Goal: Communication & Community: Answer question/provide support

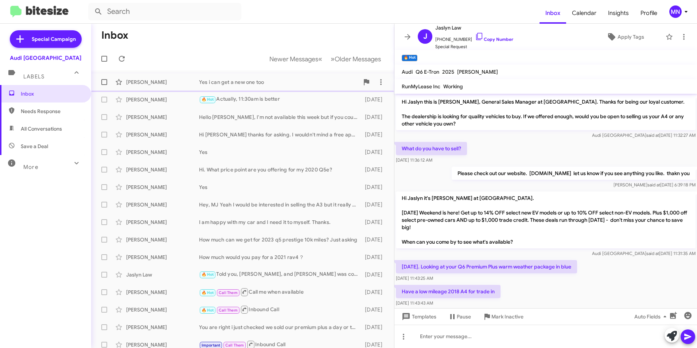
scroll to position [72, 0]
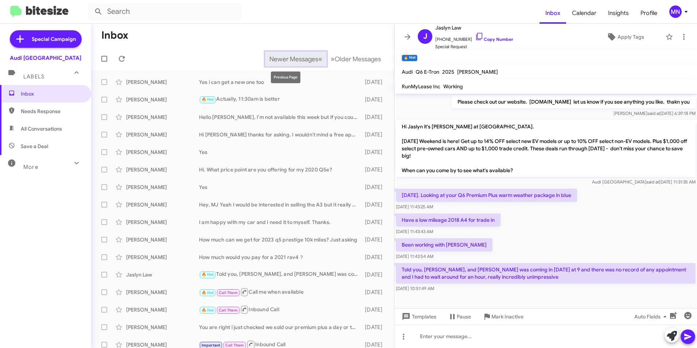
click at [298, 61] on span "Newer Messages" at bounding box center [294, 59] width 49 height 8
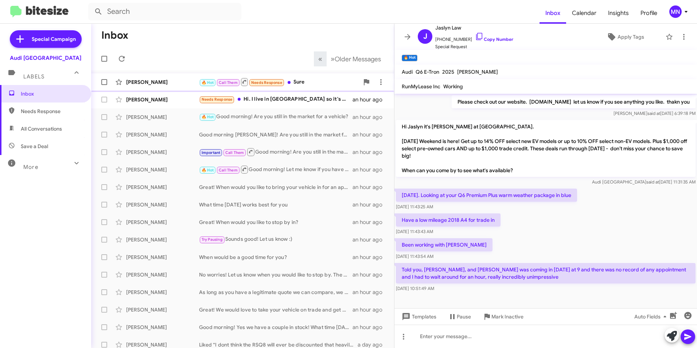
click at [316, 84] on div "🔥 Hot Call Them Needs Response Sure" at bounding box center [279, 81] width 160 height 9
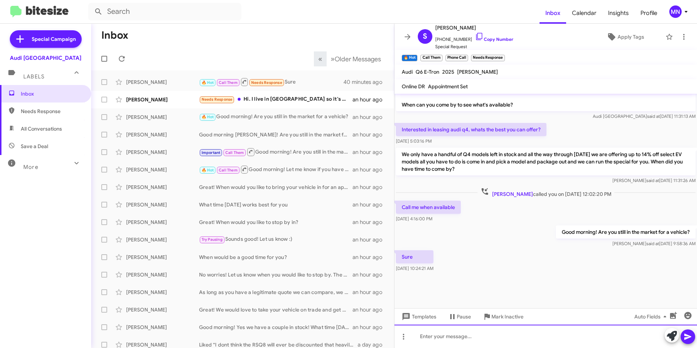
click at [561, 333] on div at bounding box center [546, 336] width 303 height 23
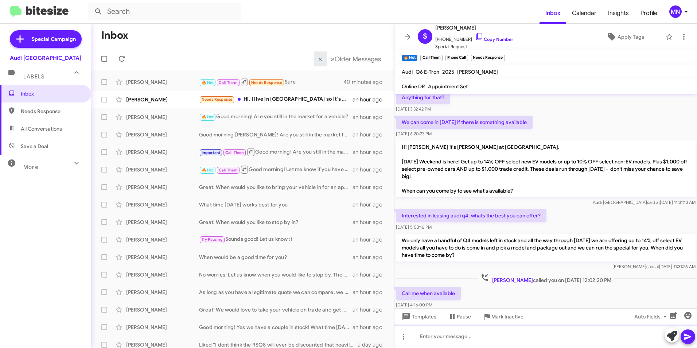
scroll to position [511, 0]
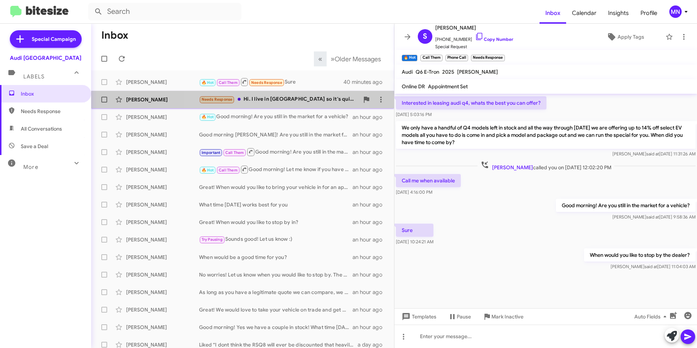
click at [277, 100] on div "Needs Response Hi. I live in [GEOGRAPHIC_DATA] so it's quite a trek for me to g…" at bounding box center [279, 99] width 160 height 8
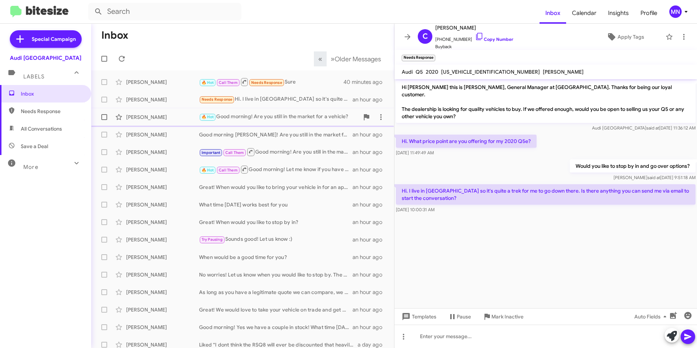
click at [292, 117] on div "🔥 Hot Good morning! Are you still in the market for a vehicle?" at bounding box center [279, 117] width 160 height 8
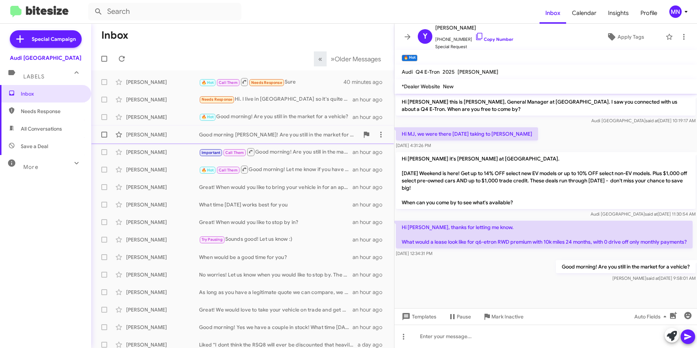
click at [297, 136] on div "Good morning [PERSON_NAME]! Are you still in the market for a new vehicle?" at bounding box center [279, 134] width 160 height 7
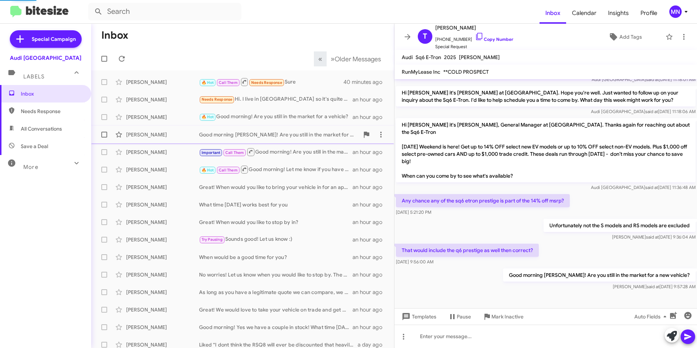
scroll to position [120, 0]
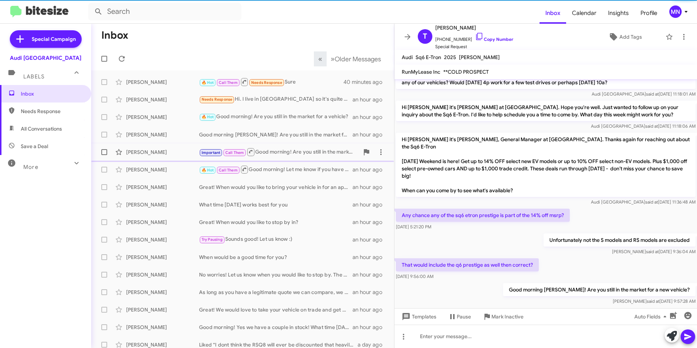
click at [288, 152] on div "Important Call Them Good morning! Are you still in the market?" at bounding box center [279, 151] width 160 height 9
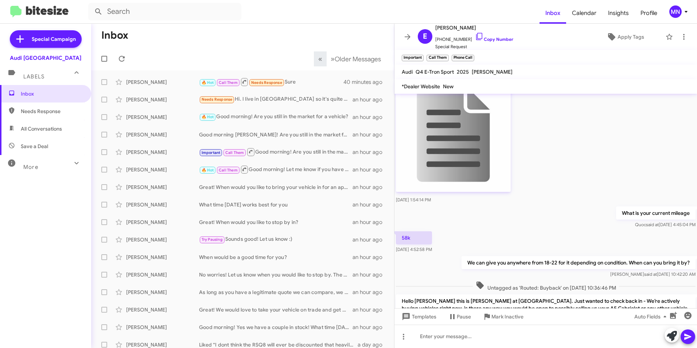
scroll to position [81, 0]
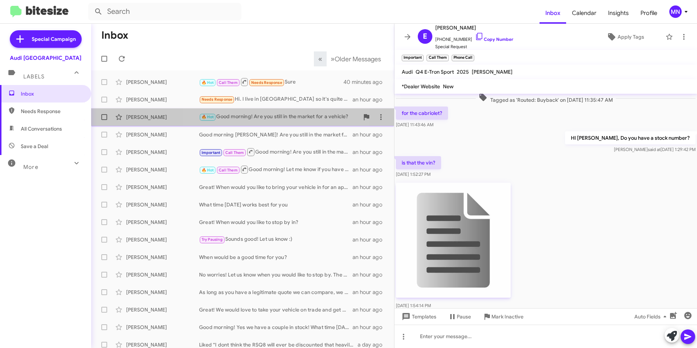
click at [281, 123] on div "[PERSON_NAME] 🔥 Hot Good morning! Are you still in the market for a vehicle? an…" at bounding box center [242, 117] width 291 height 15
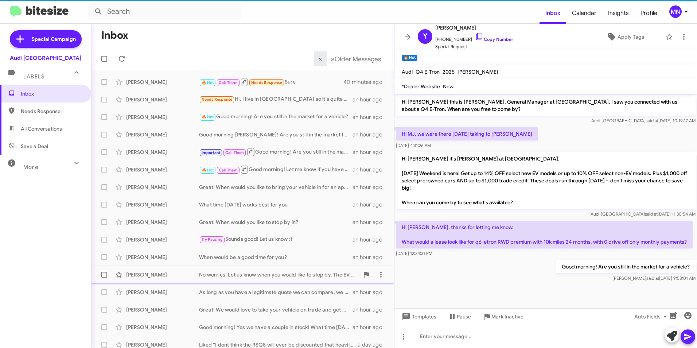
click at [290, 271] on div "[PERSON_NAME] No worries! Let us know when you would like to stop by. The EV cr…" at bounding box center [242, 274] width 291 height 15
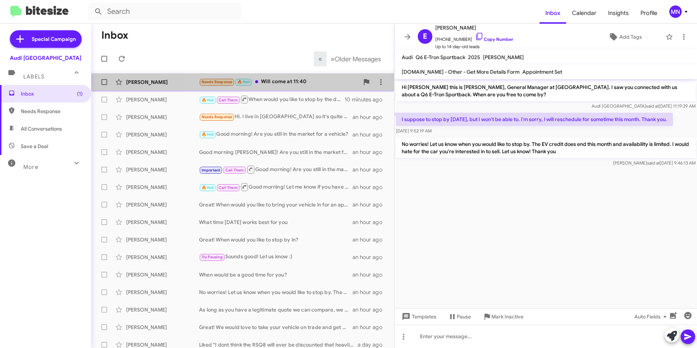
click at [272, 80] on div "Needs Response 🔥 Hot Will come at 11:40" at bounding box center [279, 82] width 160 height 8
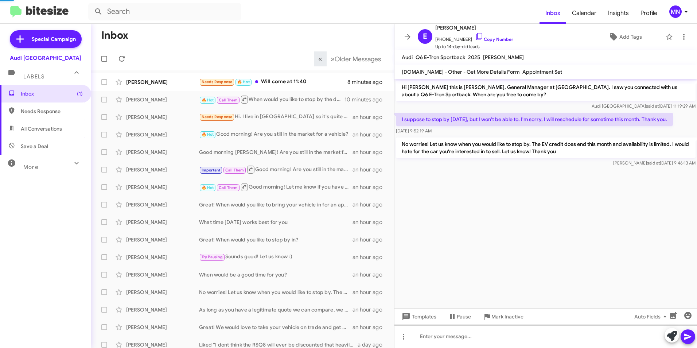
scroll to position [16, 0]
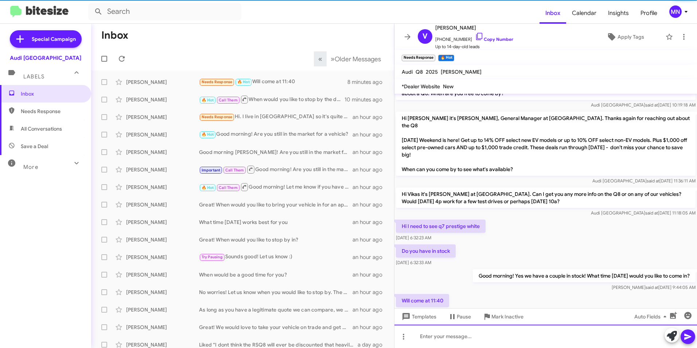
click at [492, 336] on div at bounding box center [546, 336] width 303 height 23
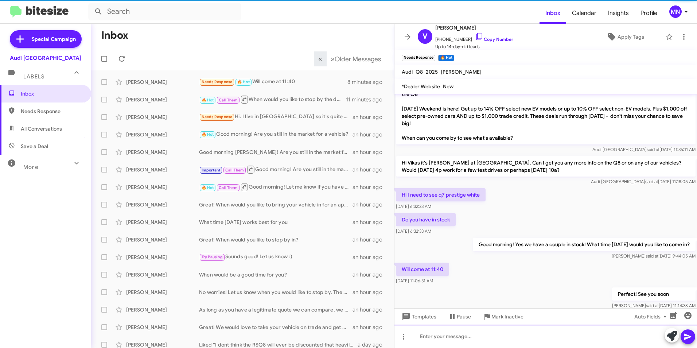
scroll to position [57, 0]
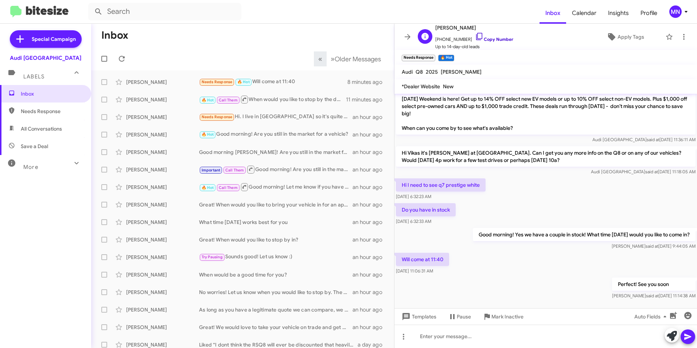
click at [476, 39] on icon at bounding box center [479, 36] width 6 height 7
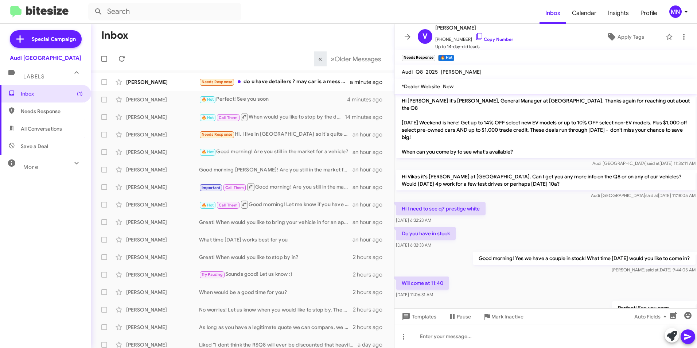
scroll to position [20, 0]
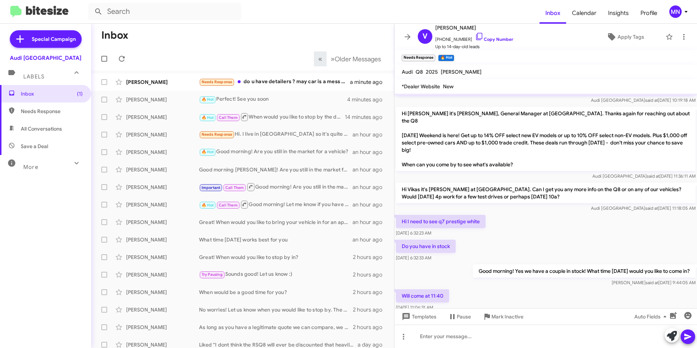
click at [470, 215] on p "Hi I need to see q7 prestige white" at bounding box center [441, 221] width 90 height 13
click at [287, 84] on div "Needs Response do u have detailers ? may car is a mess right now" at bounding box center [279, 82] width 160 height 8
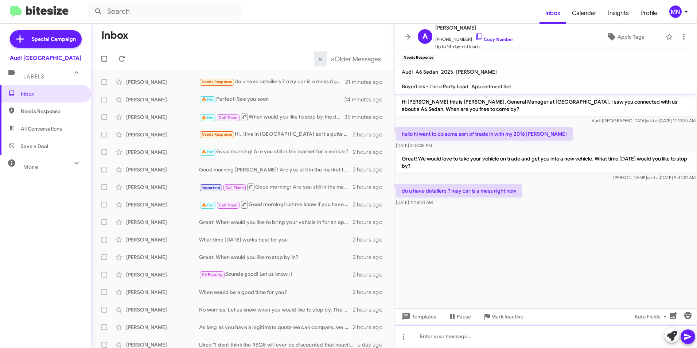
click at [550, 328] on div at bounding box center [546, 336] width 303 height 23
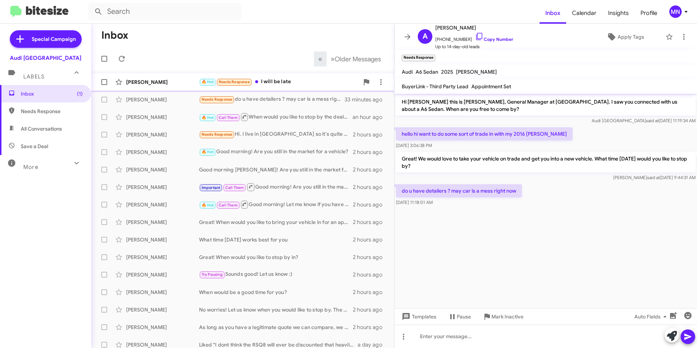
click at [310, 83] on div "🔥 Hot Needs Response I will be late" at bounding box center [279, 82] width 160 height 8
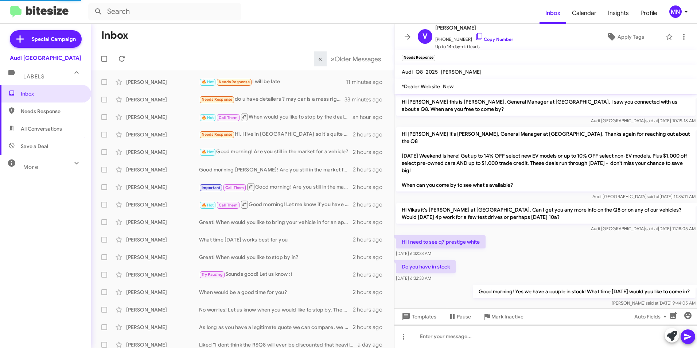
scroll to position [110, 0]
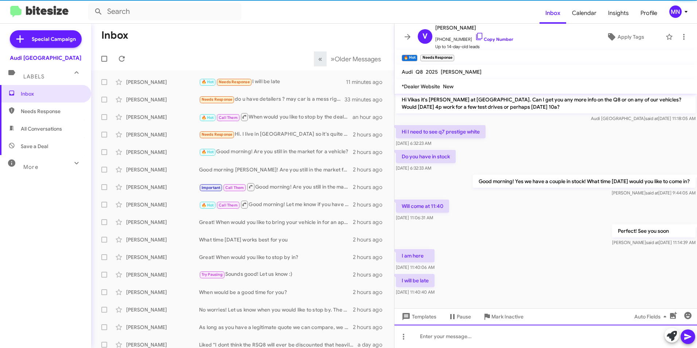
click at [530, 344] on div at bounding box center [546, 336] width 303 height 23
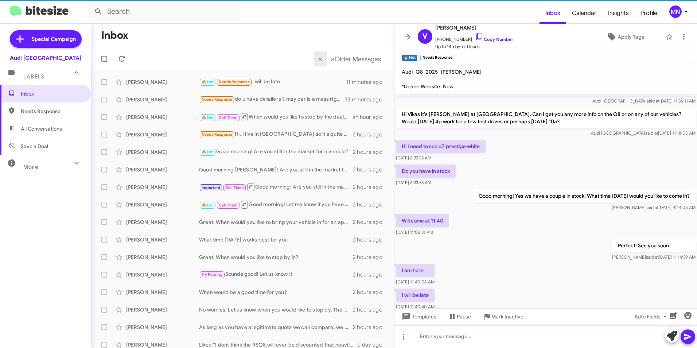
scroll to position [137, 0]
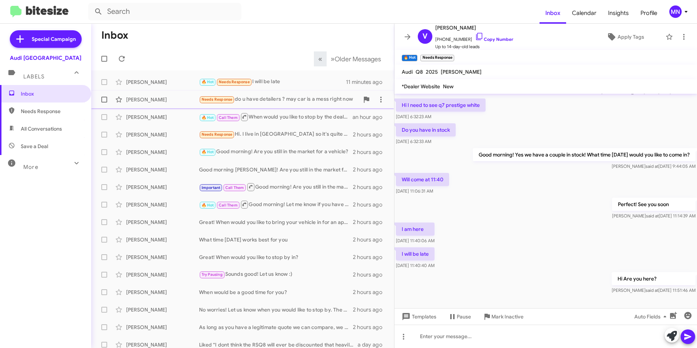
click at [266, 102] on div "Needs Response do u have detailers ? may car is a mess right now" at bounding box center [279, 99] width 160 height 8
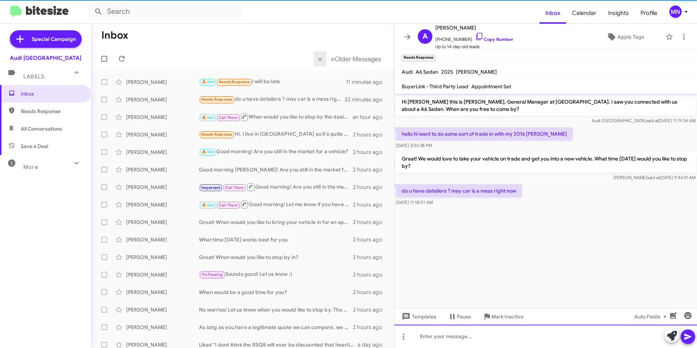
click at [476, 344] on div at bounding box center [546, 336] width 303 height 23
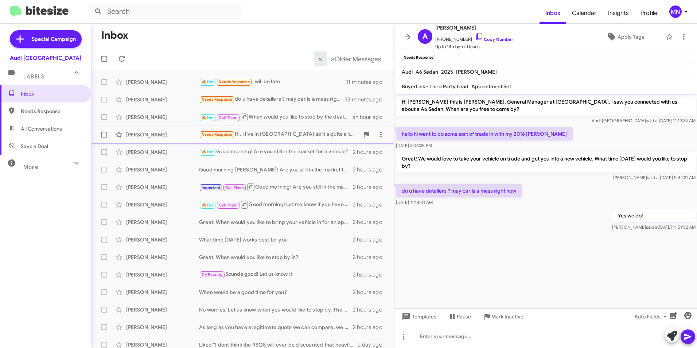
click at [279, 131] on div "Needs Response Hi. I live in [GEOGRAPHIC_DATA] so it's quite a trek for me to g…" at bounding box center [279, 134] width 160 height 8
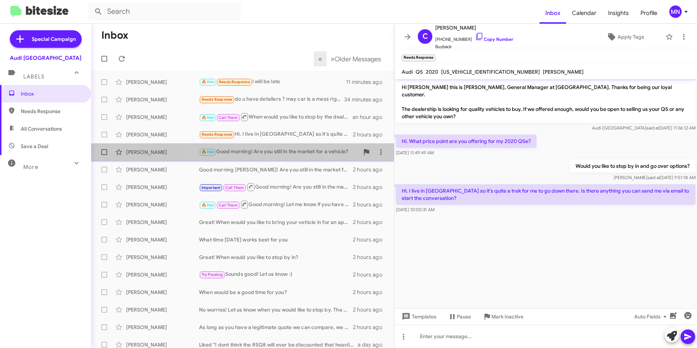
click at [308, 149] on div "🔥 Hot Good morning! Are you still in the market for a vehicle?" at bounding box center [279, 152] width 160 height 8
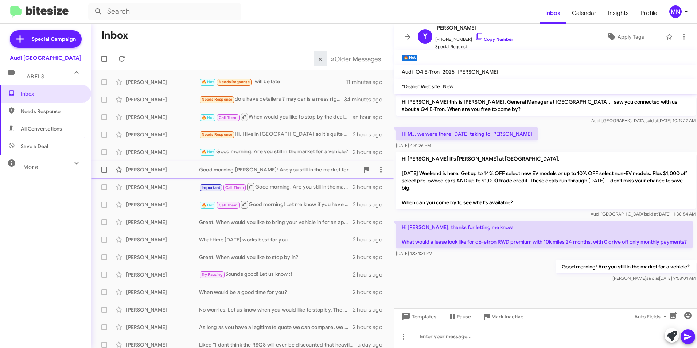
click at [307, 173] on div "Good morning [PERSON_NAME]! Are you still in the market for a new vehicle?" at bounding box center [279, 169] width 160 height 7
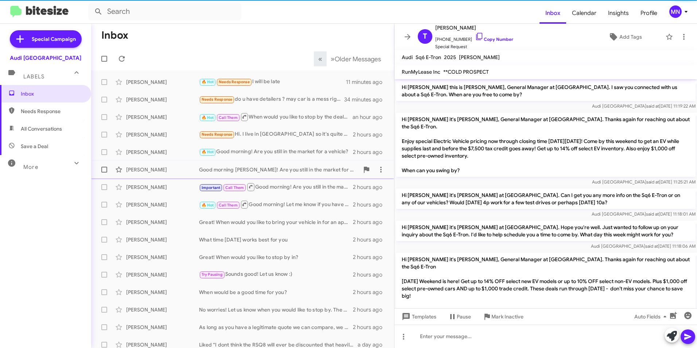
scroll to position [120, 0]
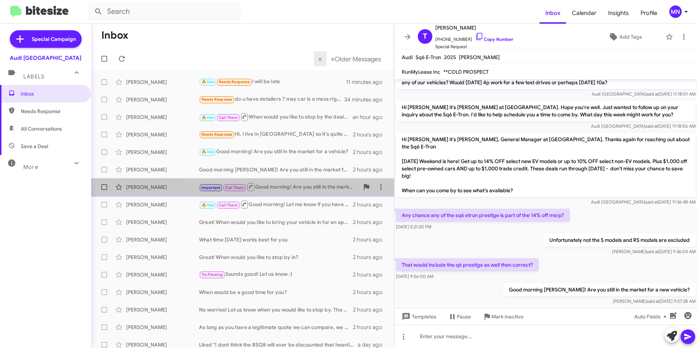
click at [301, 193] on div "[PERSON_NAME] Important Call Them Good morning! Are you still in the market? 2 …" at bounding box center [242, 187] width 291 height 15
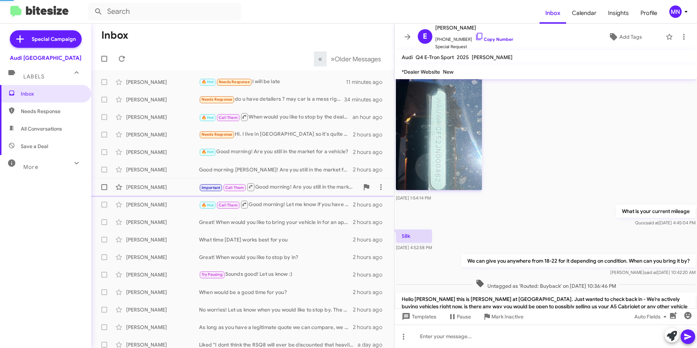
scroll to position [456, 0]
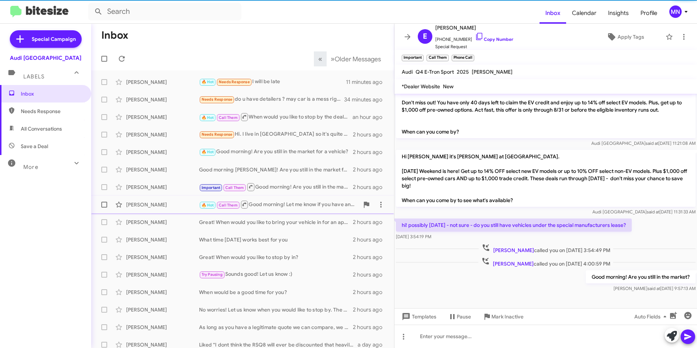
click at [301, 202] on div "🔥 Hot Call Them Good morning! Let me know if you have any questions" at bounding box center [279, 204] width 160 height 9
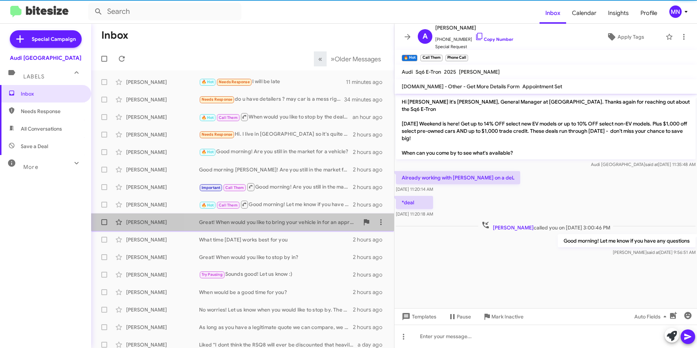
click at [301, 219] on div "Great! When would you like to bring your vehicle in for an appraisal?" at bounding box center [279, 222] width 160 height 7
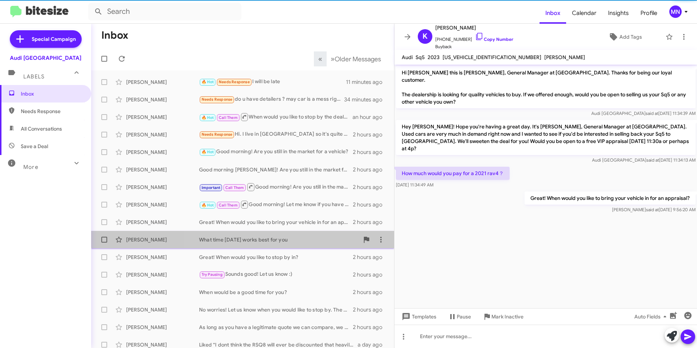
click at [299, 235] on div "[PERSON_NAME] What time [DATE] works best for you 2 hours ago" at bounding box center [242, 239] width 291 height 15
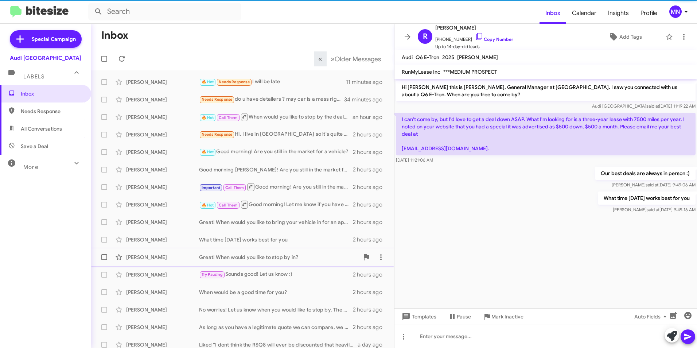
click at [299, 252] on div "[PERSON_NAME] Great! When would you like to stop by in? 2 hours ago" at bounding box center [242, 257] width 291 height 15
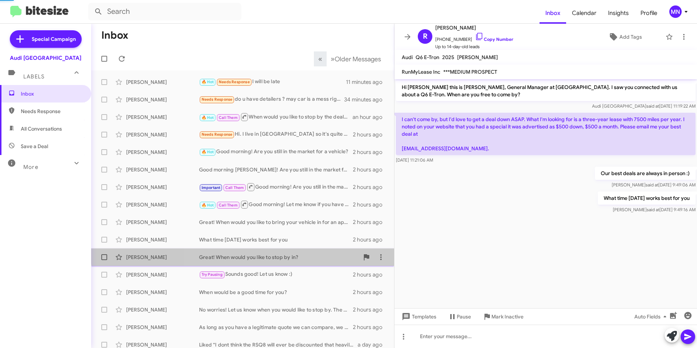
scroll to position [108, 0]
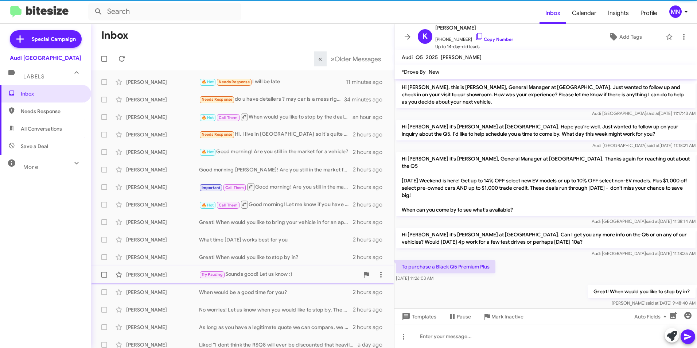
click at [297, 273] on div "Try Pausing Sounds good! Let us know :)" at bounding box center [279, 274] width 160 height 8
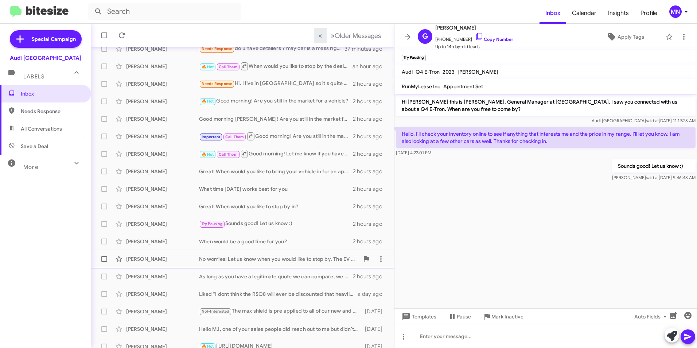
scroll to position [76, 0]
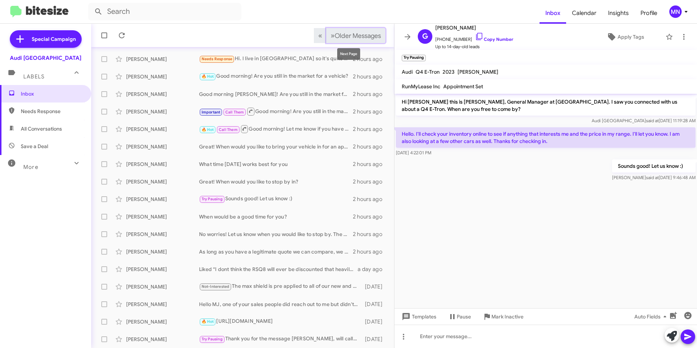
click at [348, 39] on span "Older Messages" at bounding box center [358, 36] width 46 height 8
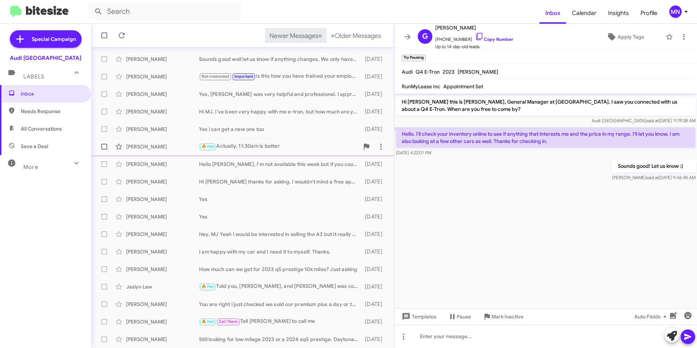
click at [289, 145] on div "🔥 Hot Actually, 11:30am is better" at bounding box center [279, 146] width 160 height 8
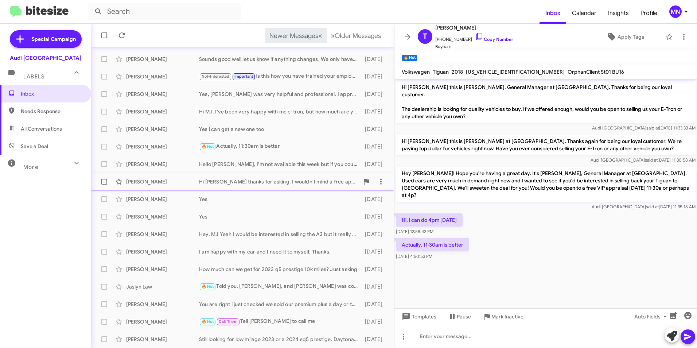
click at [314, 178] on div "[PERSON_NAME] Hi MJ thanks for asking. I wouldn't mind a free appraisal [DATE]" at bounding box center [242, 181] width 291 height 15
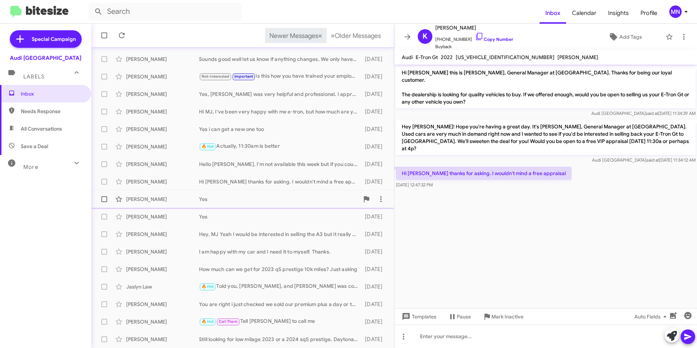
click at [318, 198] on div "Yes" at bounding box center [279, 199] width 160 height 7
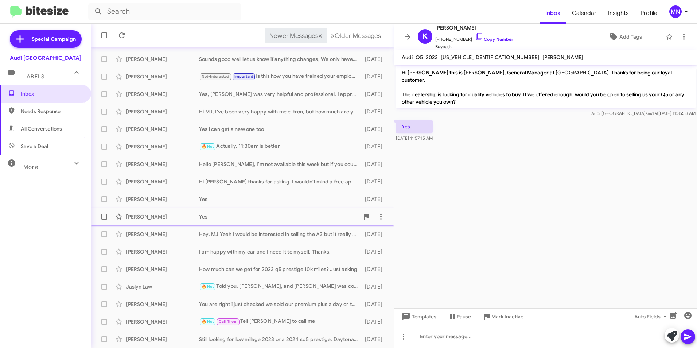
click at [314, 215] on div "Yes" at bounding box center [279, 216] width 160 height 7
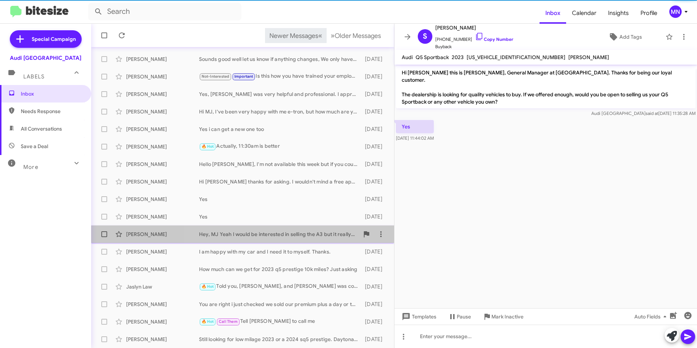
click at [308, 239] on div "[PERSON_NAME] Hey, MJ Yeah I would be interested in selling the A3 but it reall…" at bounding box center [242, 234] width 291 height 15
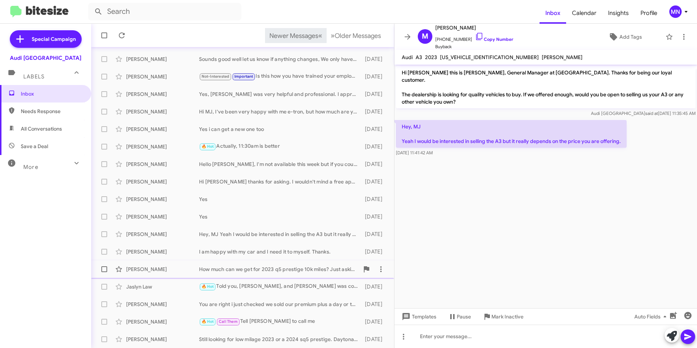
click at [297, 266] on div "How much can we get for 2023 q5 prestige 10k miles? Just asking" at bounding box center [279, 269] width 160 height 7
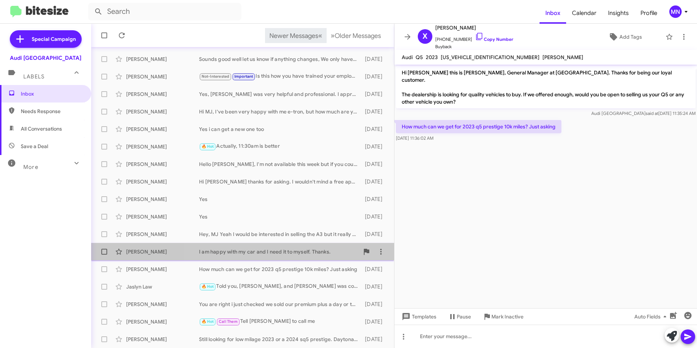
click at [297, 255] on div "I am happy with my car and I need it to myself. Thanks." at bounding box center [279, 251] width 160 height 7
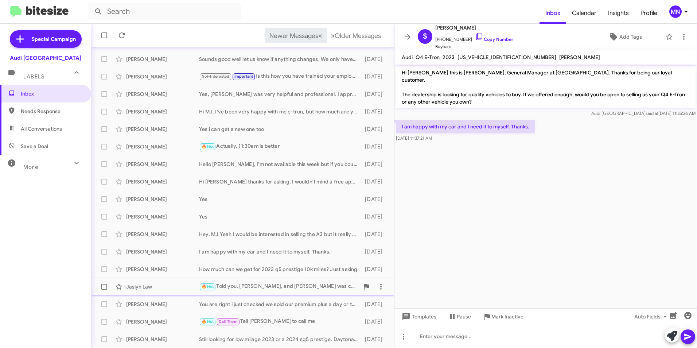
click at [283, 293] on div "Jaslyn Law 🔥 Hot Told you, [PERSON_NAME], and [PERSON_NAME] was coming in [DATE…" at bounding box center [242, 286] width 291 height 15
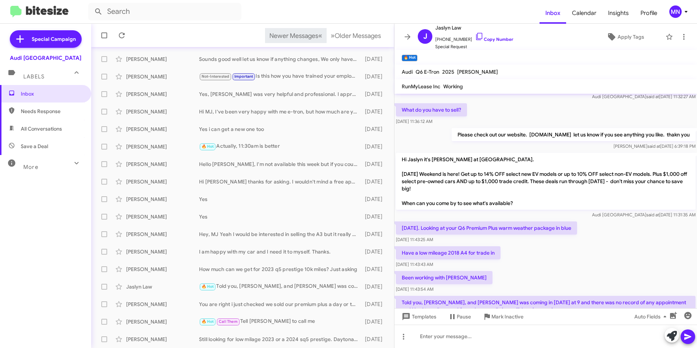
scroll to position [72, 0]
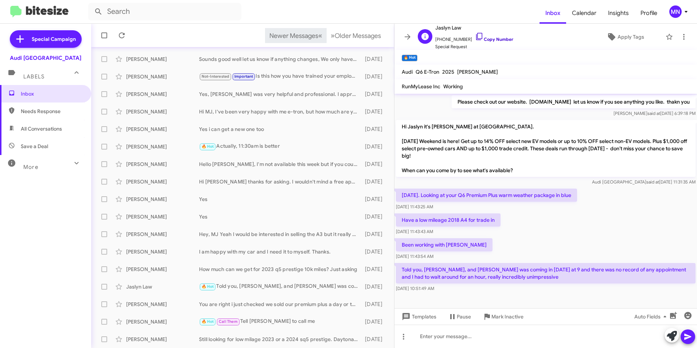
click at [475, 38] on icon at bounding box center [479, 36] width 9 height 9
click at [674, 310] on fa-icon at bounding box center [675, 313] width 7 height 7
